Goal: Check status: Check status

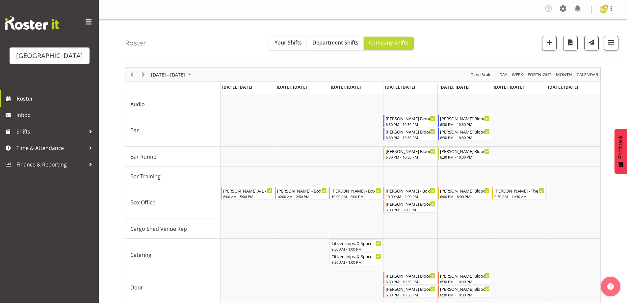
scroll to position [73, 0]
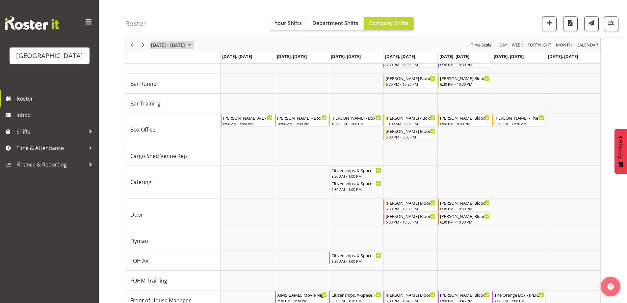
click at [179, 44] on span "[DATE] - [DATE]" at bounding box center [167, 45] width 35 height 8
click at [208, 61] on span "previous month" at bounding box center [209, 61] width 12 height 12
click at [204, 128] on span "29" at bounding box center [200, 129] width 10 height 10
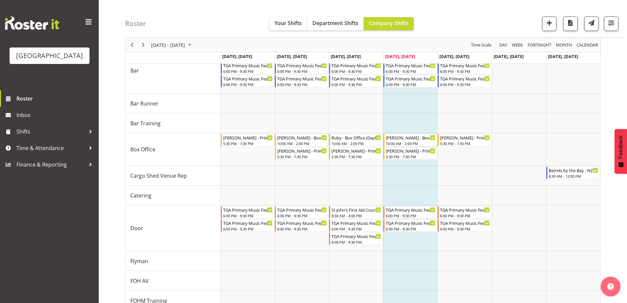
scroll to position [63, 0]
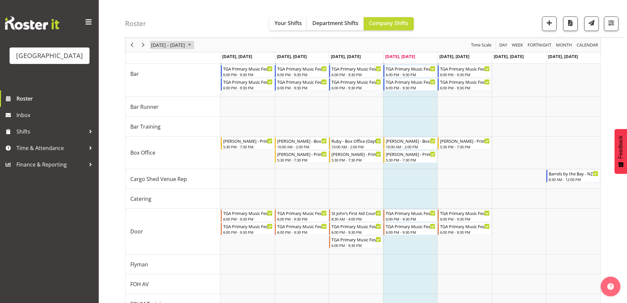
drag, startPoint x: 185, startPoint y: 42, endPoint x: 188, endPoint y: 50, distance: 8.1
click at [185, 44] on span "[DATE] - [DATE]" at bounding box center [167, 45] width 35 height 8
click at [223, 60] on span "next month" at bounding box center [221, 61] width 12 height 12
click at [176, 86] on span "3" at bounding box center [179, 84] width 10 height 10
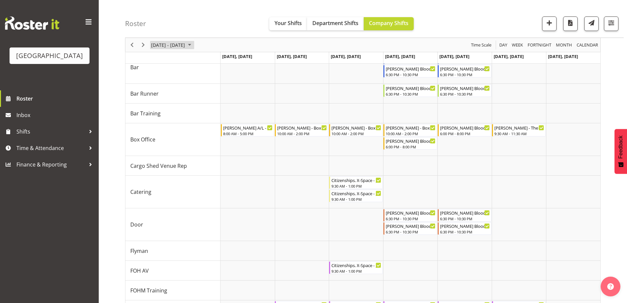
click at [181, 46] on div "[DATE] - [DATE]" at bounding box center [172, 45] width 46 height 14
click at [207, 59] on span "previous month" at bounding box center [209, 61] width 12 height 12
click at [190, 95] on span "7" at bounding box center [190, 95] width 10 height 10
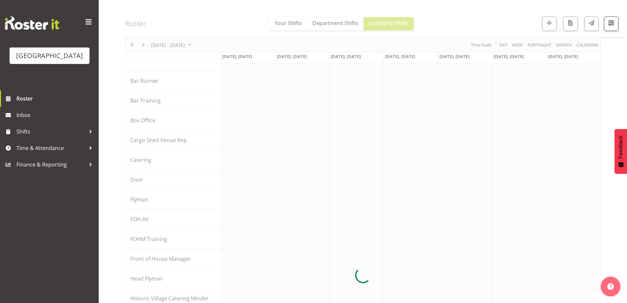
click at [464, 17] on div at bounding box center [363, 274] width 476 height 541
